Goal: Check status: Check status

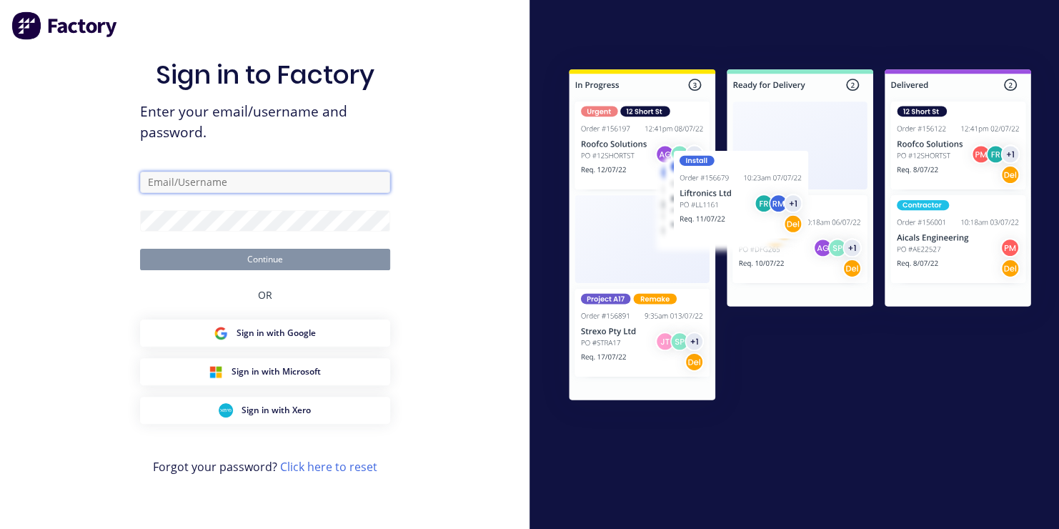
type input "[EMAIL_ADDRESS][DOMAIN_NAME]"
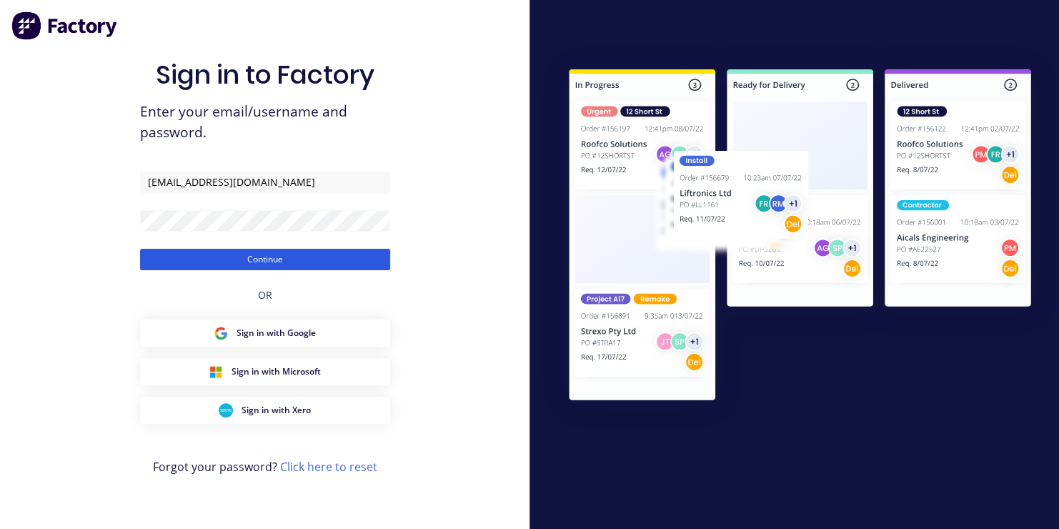
click at [276, 263] on button "Continue" at bounding box center [265, 259] width 250 height 21
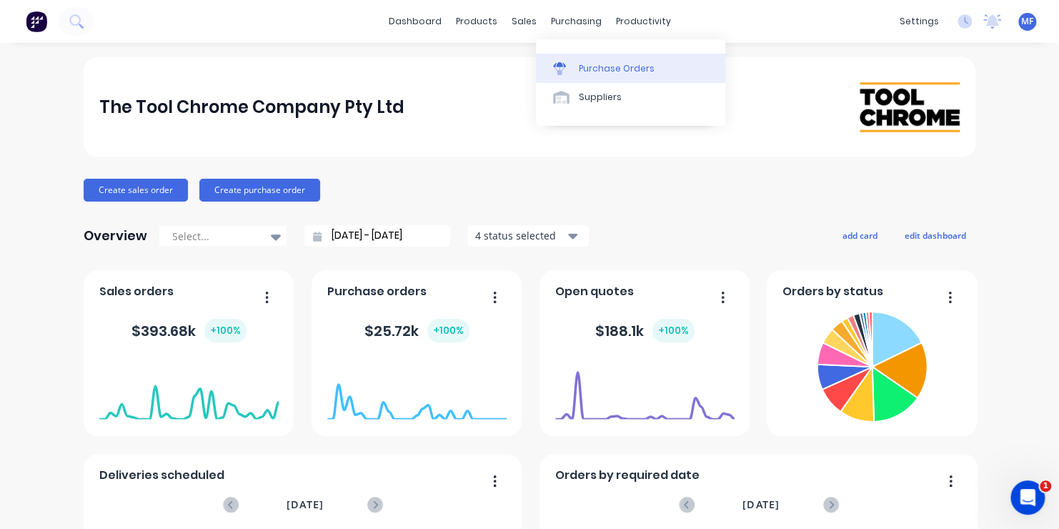
click at [591, 66] on div "Purchase Orders" at bounding box center [617, 68] width 76 height 13
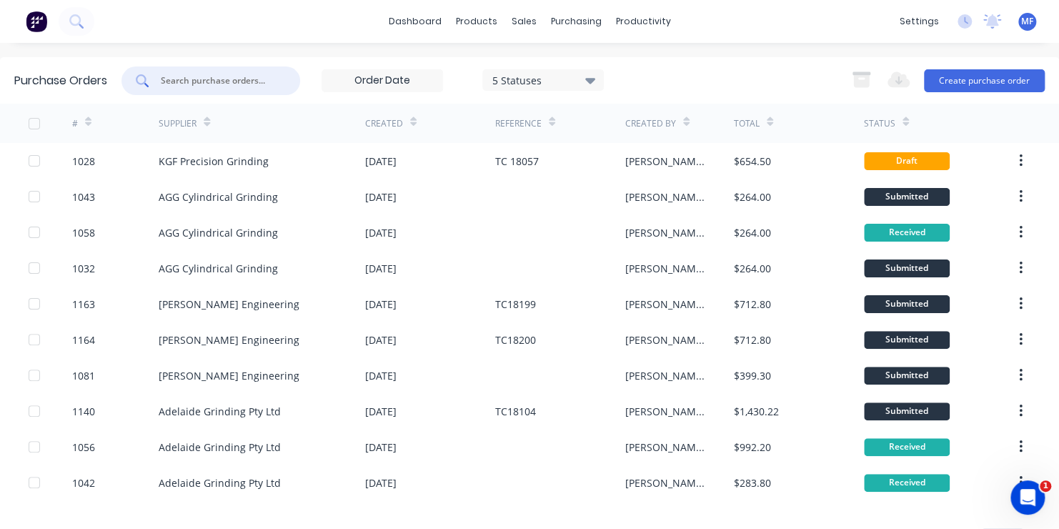
click at [210, 80] on input "text" at bounding box center [218, 81] width 119 height 14
type input "1027"
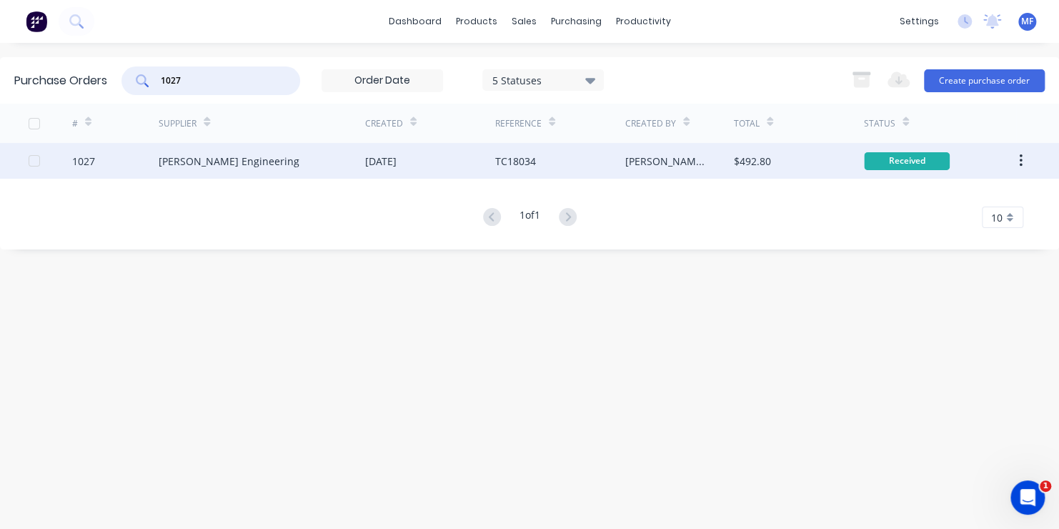
click at [904, 158] on div "Received" at bounding box center [907, 161] width 86 height 18
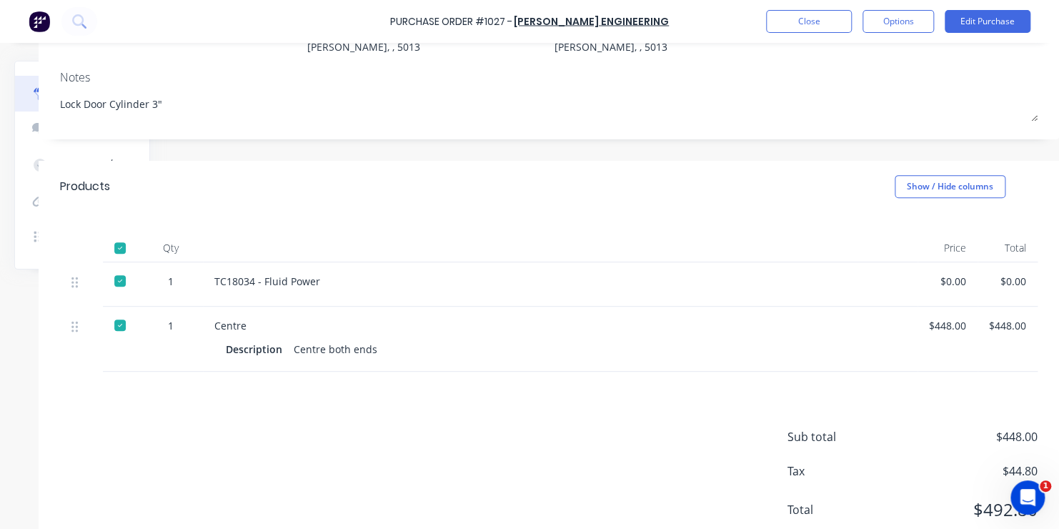
scroll to position [172, 143]
click at [811, 19] on button "Close" at bounding box center [809, 21] width 86 height 23
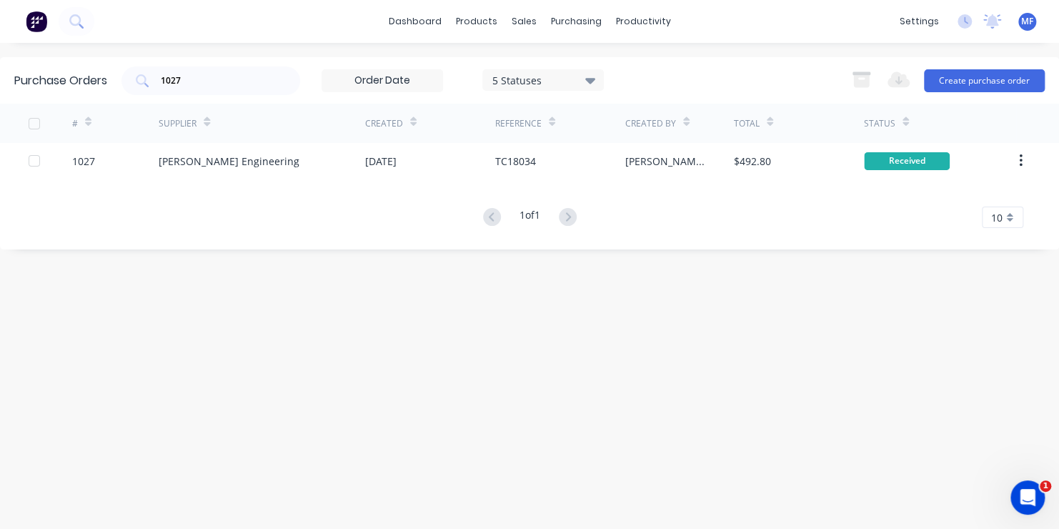
click at [1026, 24] on span "MF" at bounding box center [1027, 21] width 12 height 13
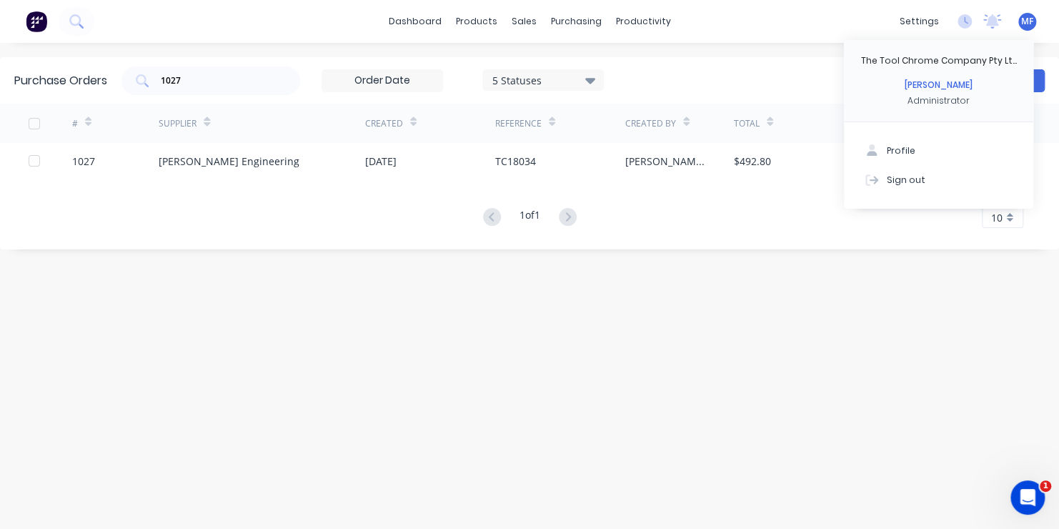
click at [926, 296] on div "Purchase Orders 1027 5 Statuses 5 Statuses Export to Excel (XLSX) Create purcha…" at bounding box center [529, 285] width 1059 height 457
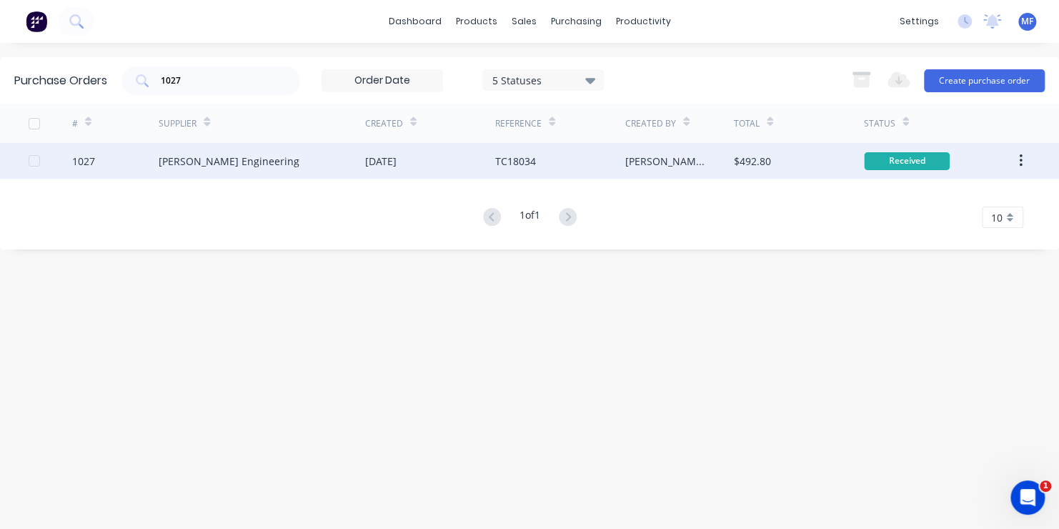
click at [764, 157] on div "$492.80" at bounding box center [752, 161] width 37 height 15
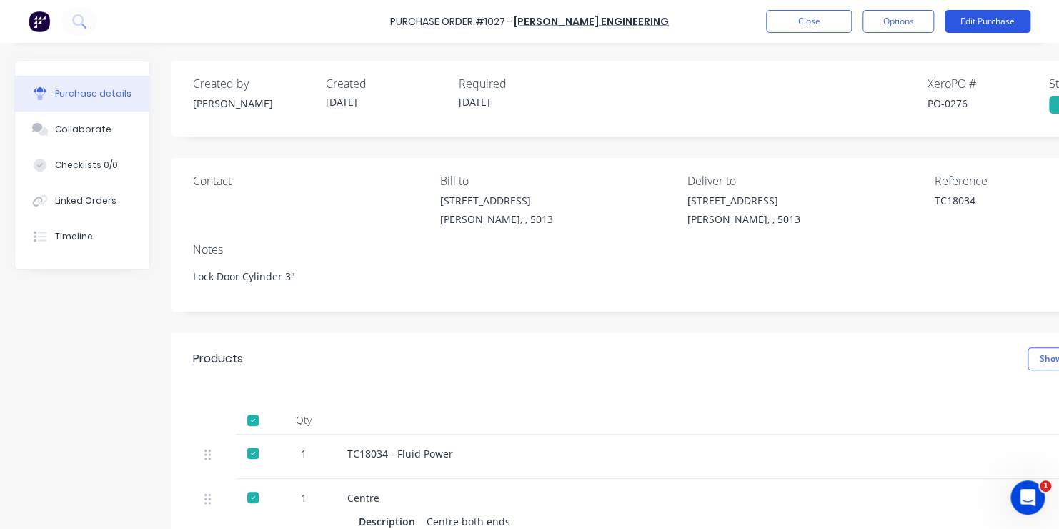
click at [990, 20] on button "Edit Purchase" at bounding box center [987, 21] width 86 height 23
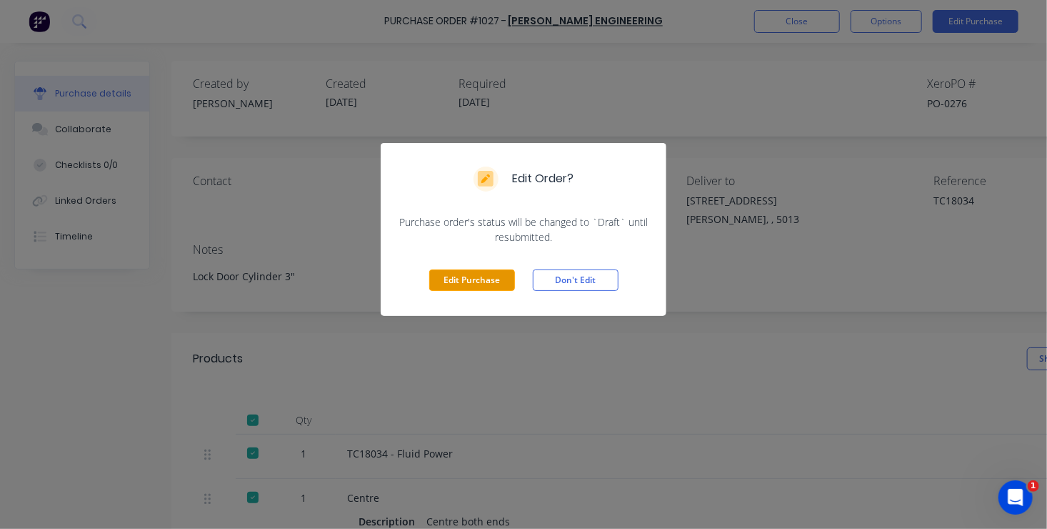
click at [465, 280] on button "Edit Purchase" at bounding box center [472, 279] width 86 height 21
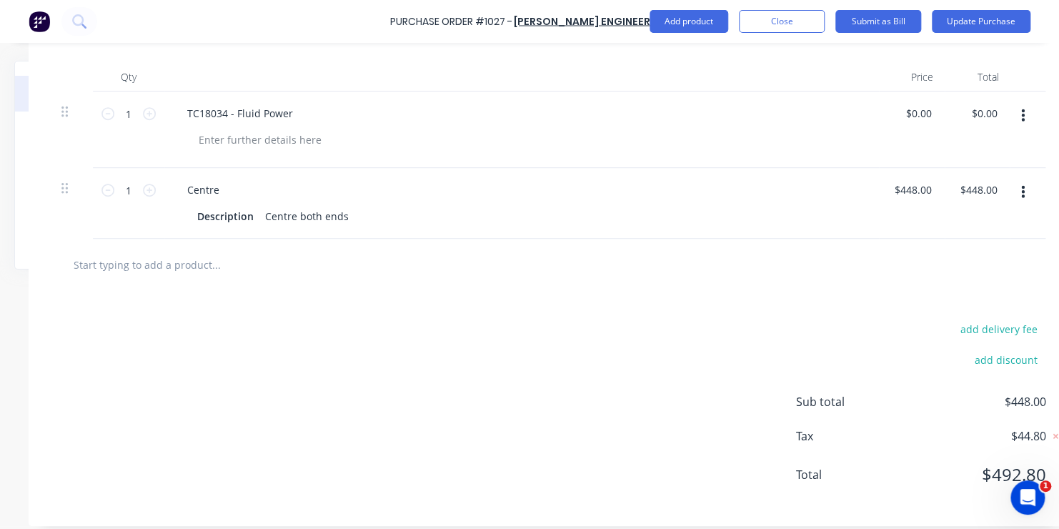
scroll to position [386, 143]
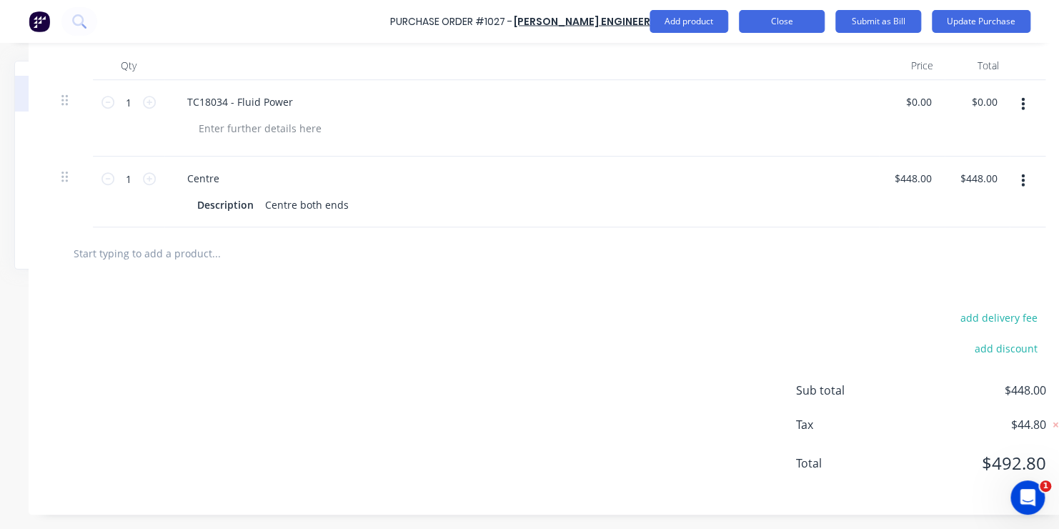
click at [771, 20] on button "Close" at bounding box center [782, 21] width 86 height 23
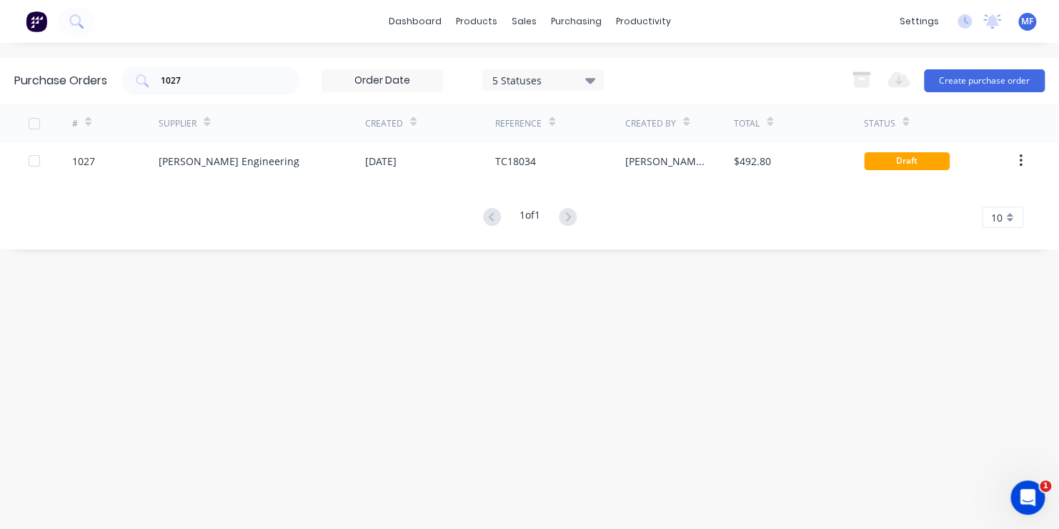
click at [1026, 24] on span "MF" at bounding box center [1027, 21] width 12 height 13
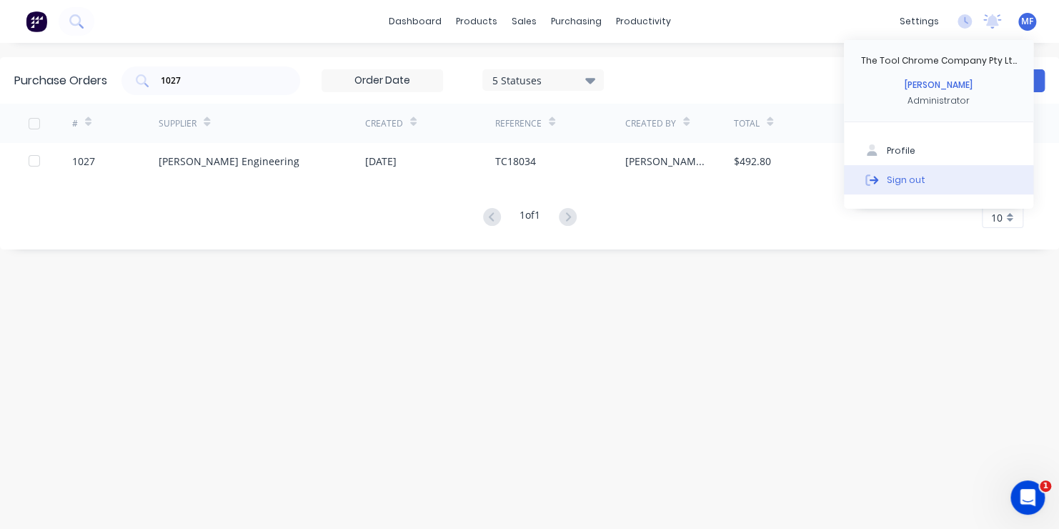
click at [909, 178] on div "Sign out" at bounding box center [905, 179] width 39 height 13
